Goal: Information Seeking & Learning: Learn about a topic

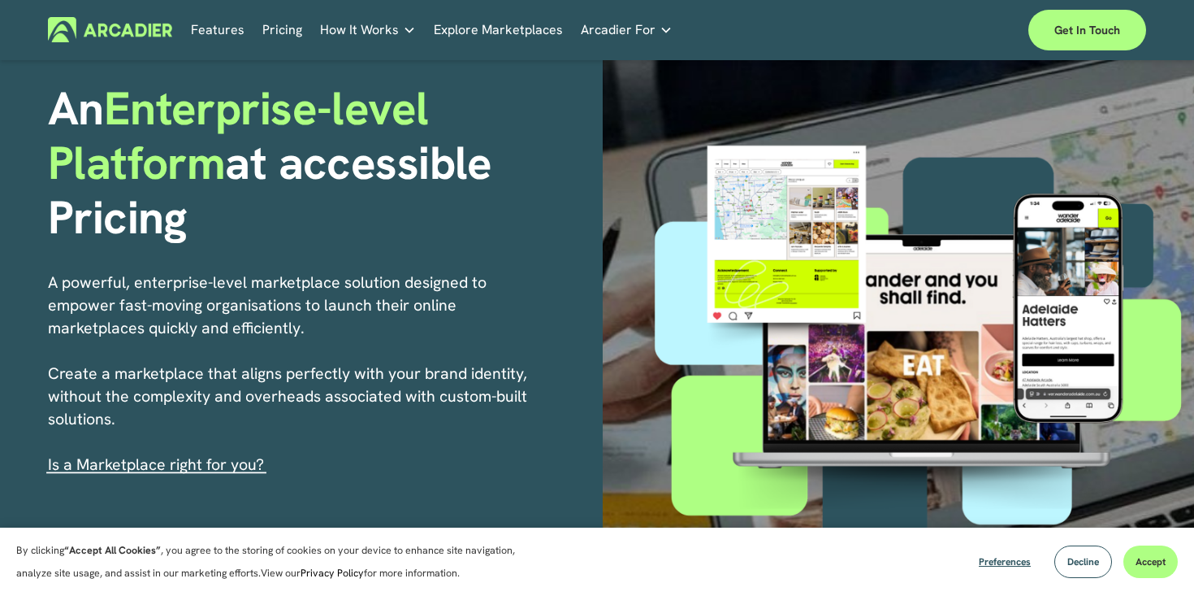
scroll to position [132, 0]
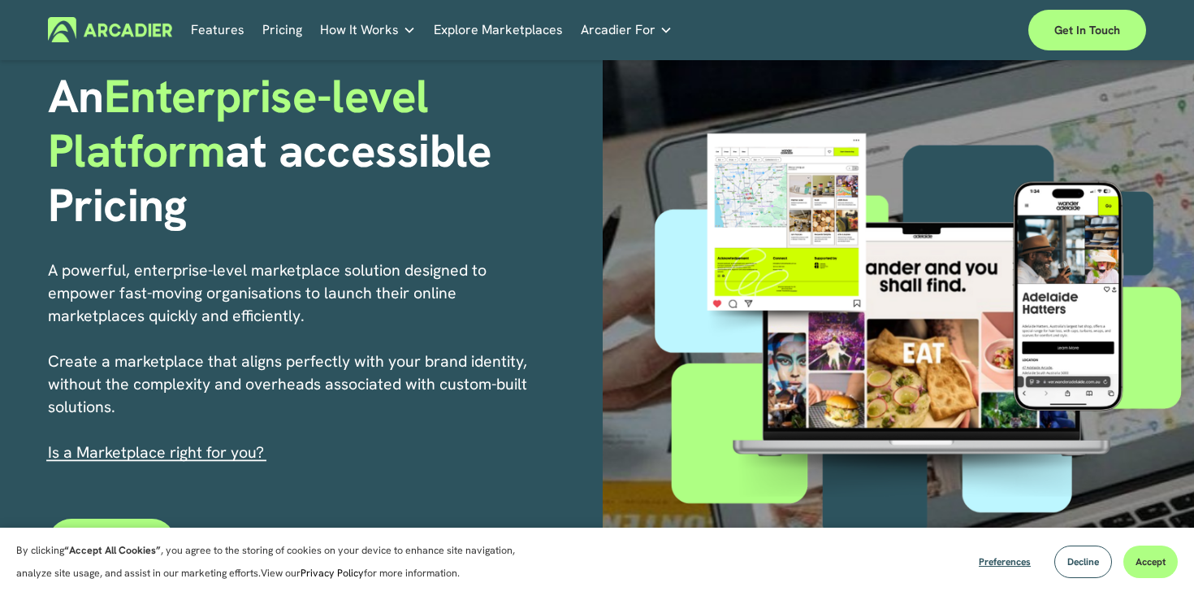
click at [273, 24] on link "Pricing" at bounding box center [282, 29] width 40 height 25
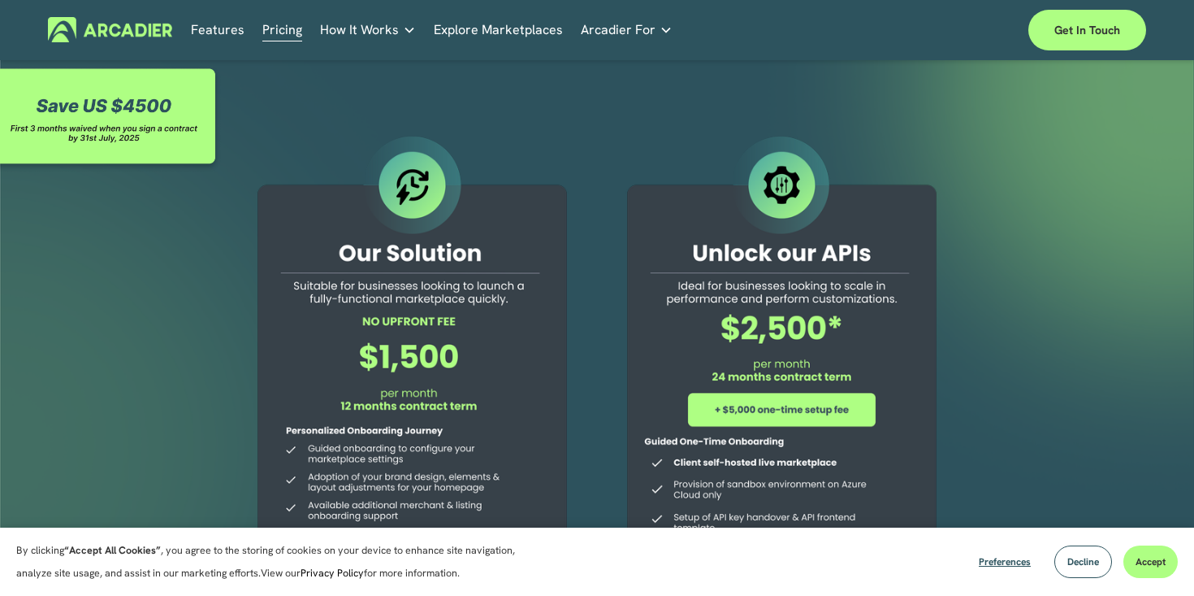
click at [219, 28] on link "Features" at bounding box center [218, 29] width 54 height 25
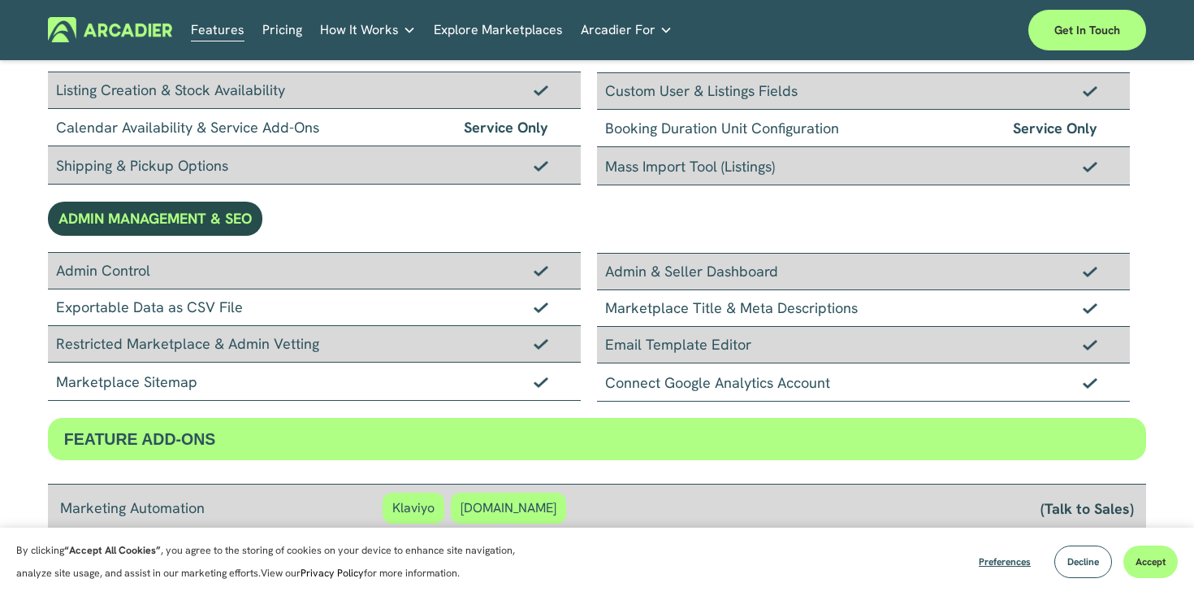
scroll to position [1452, 0]
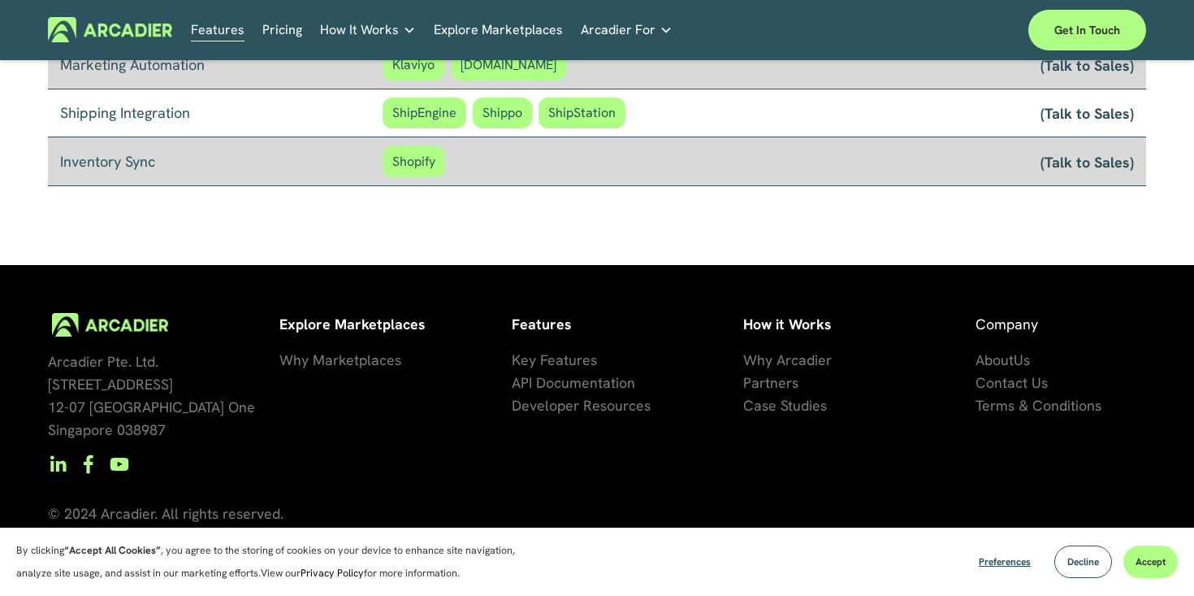
click at [0, 0] on h5 "Why Arcadier" at bounding box center [0, 0] width 0 height 0
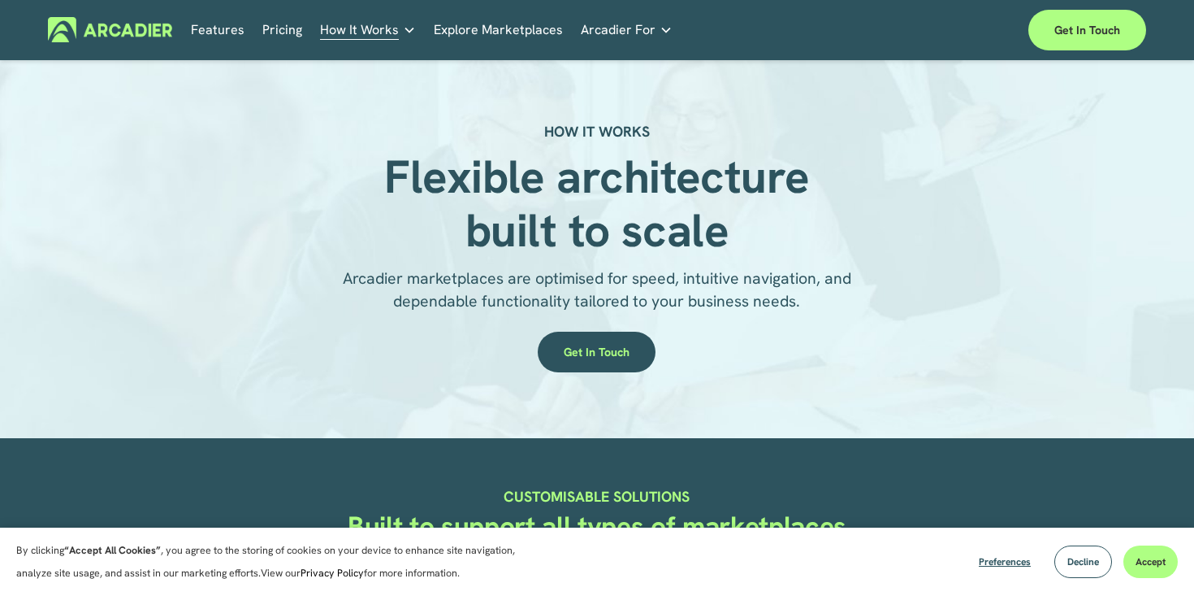
click at [0, 0] on link "Auto Parts We streamline and improve operations through our Auto Parts market p…" at bounding box center [0, 0] width 0 height 0
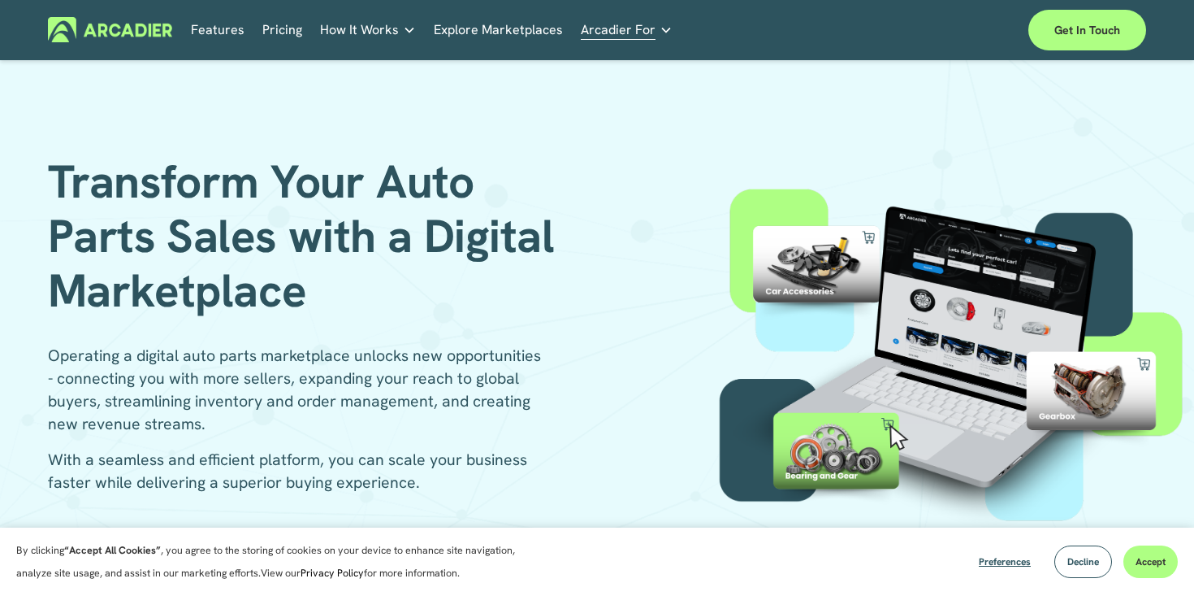
click at [704, 193] on div at bounding box center [945, 355] width 499 height 353
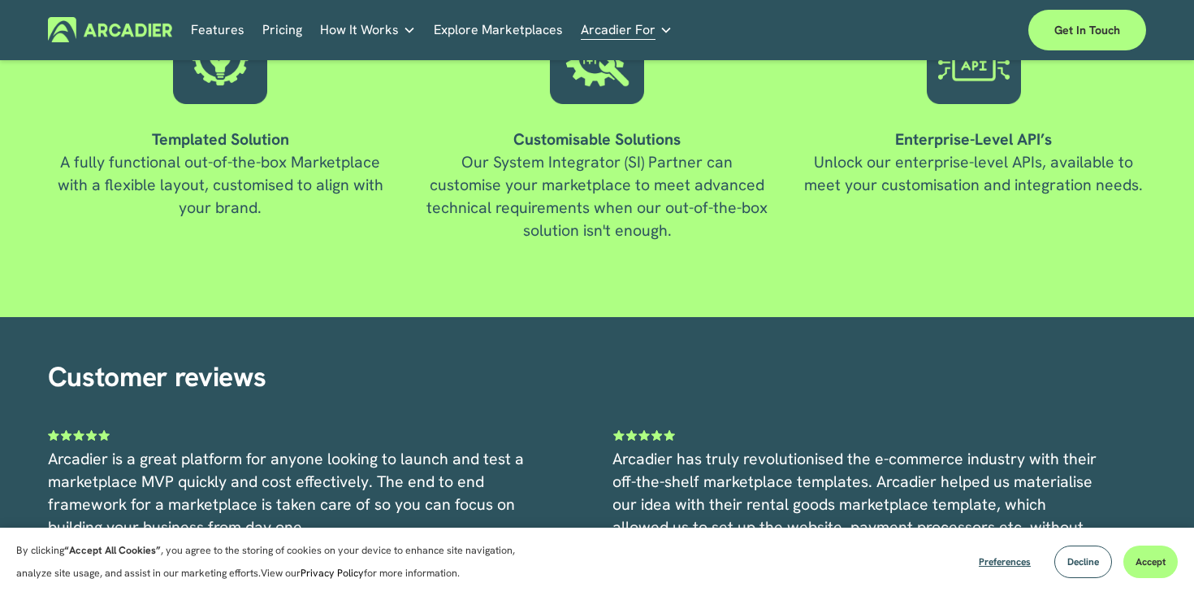
scroll to position [2409, 0]
